Goal: Find specific page/section: Find specific page/section

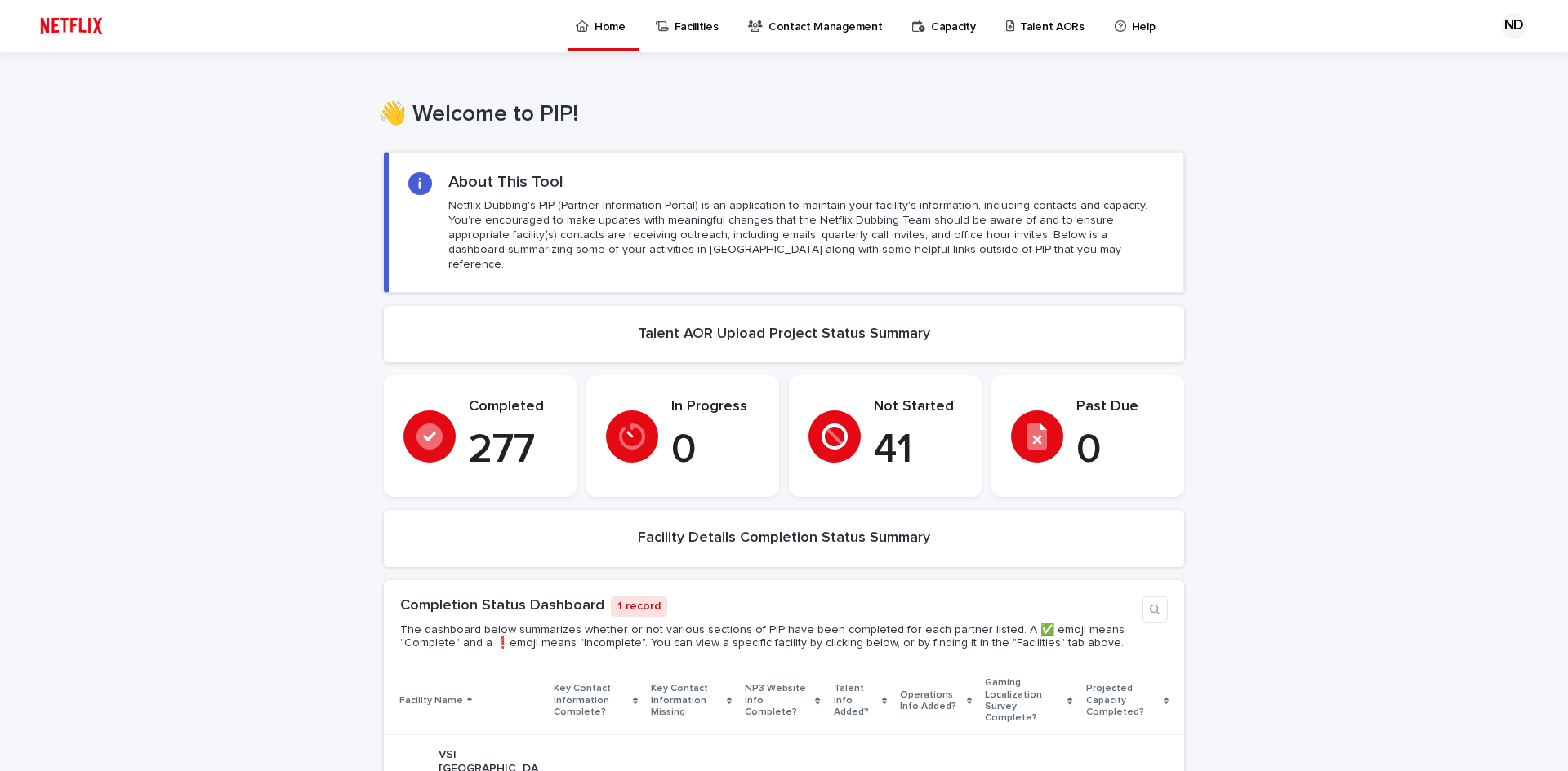
click at [1022, 30] on p "Talent AORs" at bounding box center [1052, 17] width 64 height 35
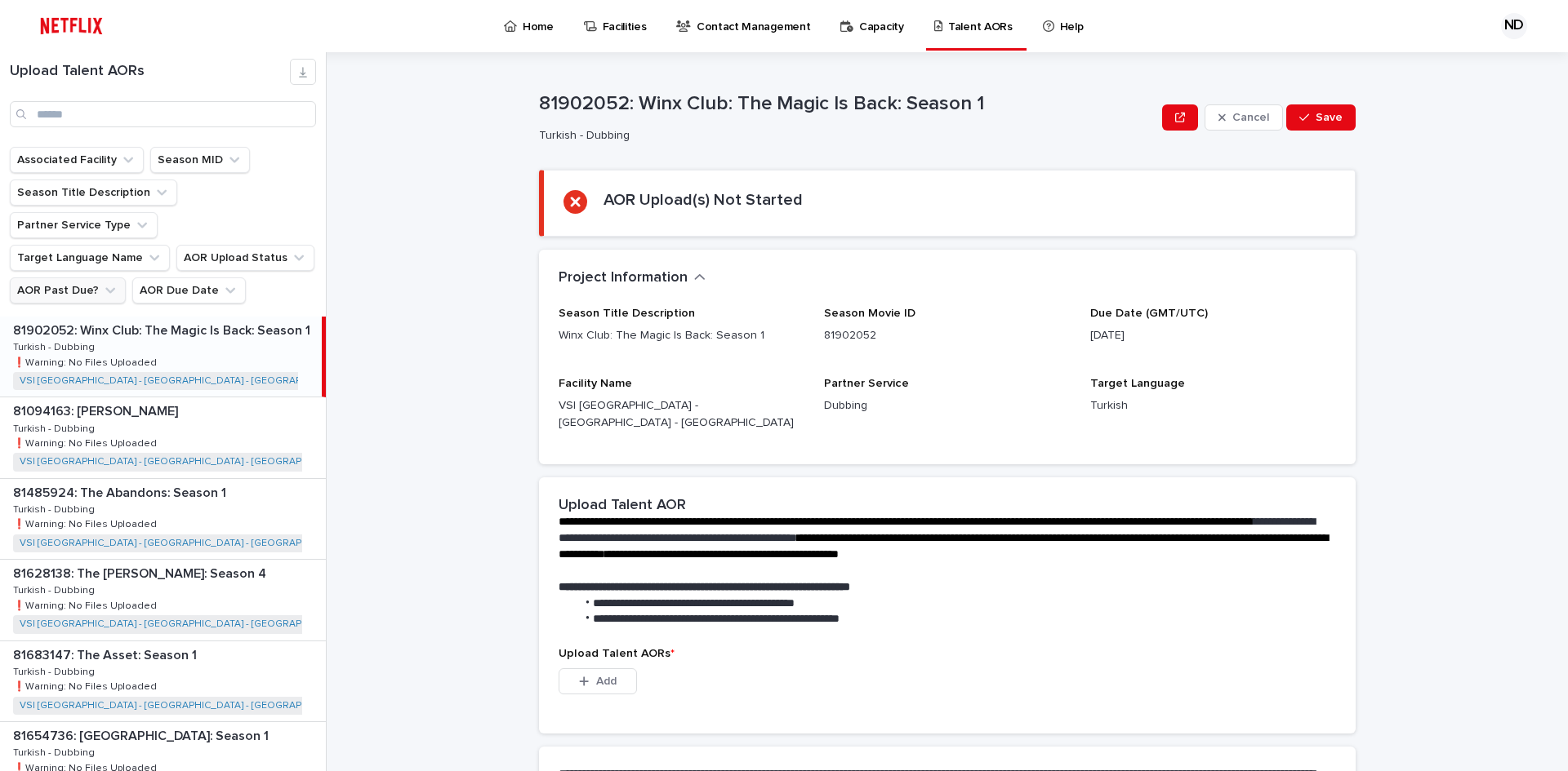
click at [107, 282] on icon "AOR Past Due?" at bounding box center [110, 290] width 17 height 17
click at [68, 324] on p "is checked" at bounding box center [117, 330] width 163 height 12
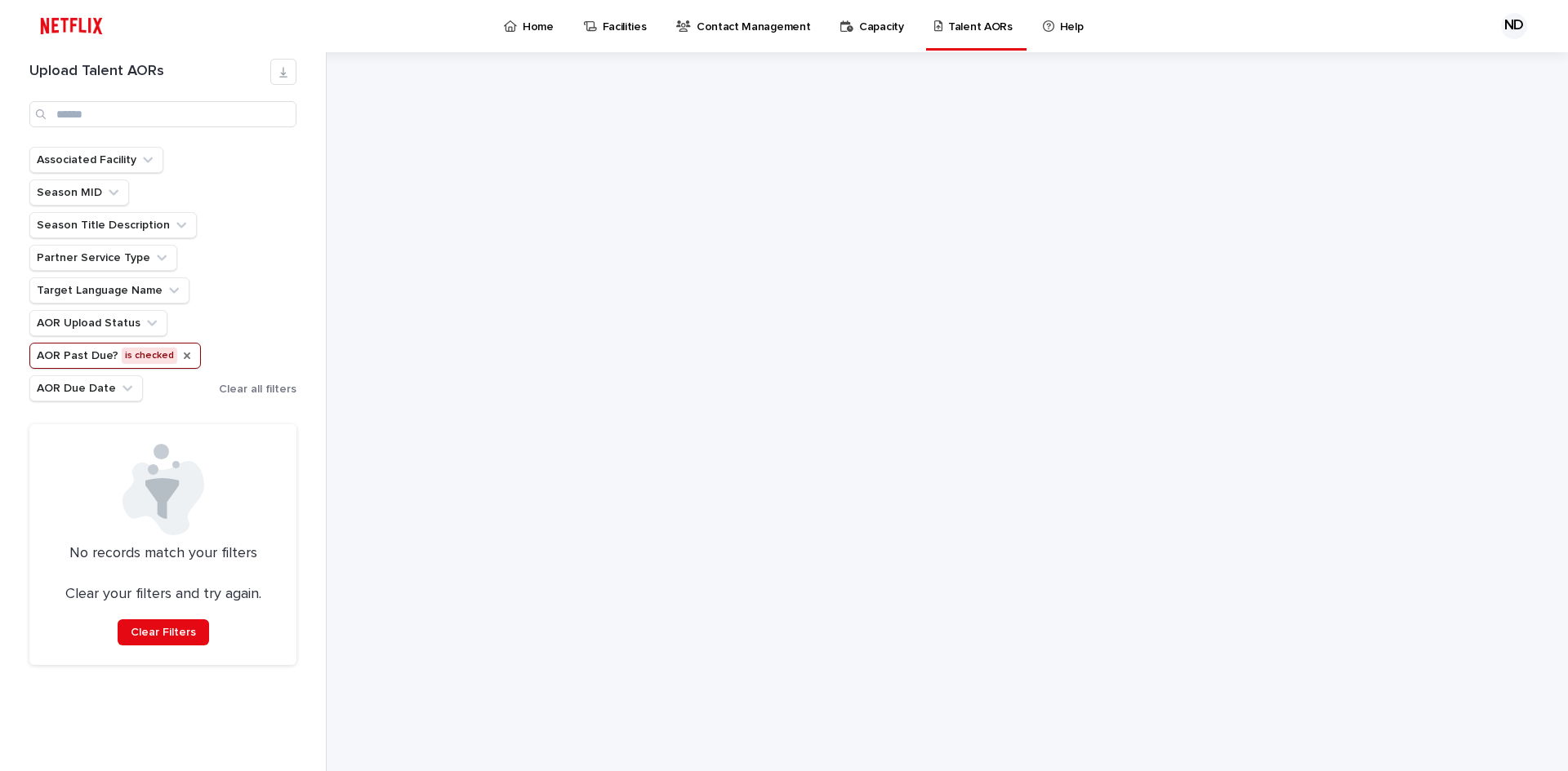
click at [184, 353] on icon "AOR Past Due?" at bounding box center [187, 355] width 7 height 7
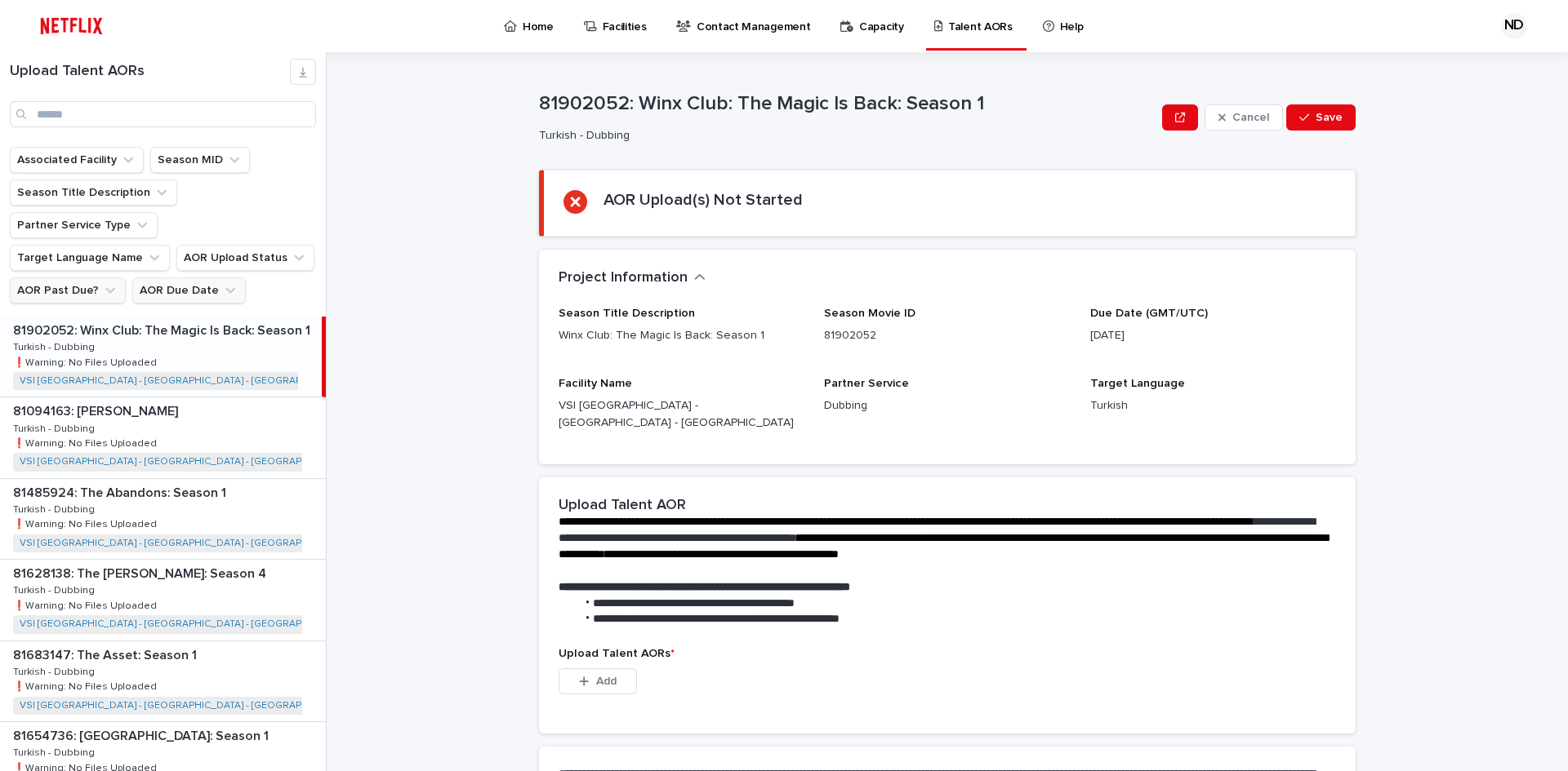
click at [196, 277] on button "AOR Due Date" at bounding box center [189, 290] width 114 height 26
